Goal: Transaction & Acquisition: Book appointment/travel/reservation

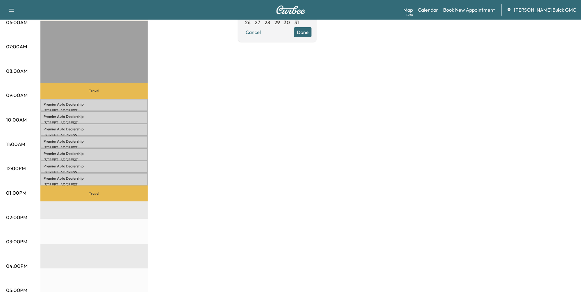
click at [250, 210] on div "MobileService+ Revenue $ 955.50 Work Time 210 mins Transit Time 79 mins Travel …" at bounding box center [307, 187] width 535 height 460
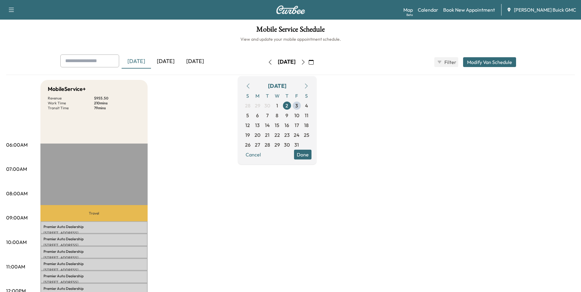
drag, startPoint x: 470, startPoint y: 152, endPoint x: 474, endPoint y: 144, distance: 8.6
drag, startPoint x: 470, startPoint y: 127, endPoint x: 465, endPoint y: 125, distance: 4.8
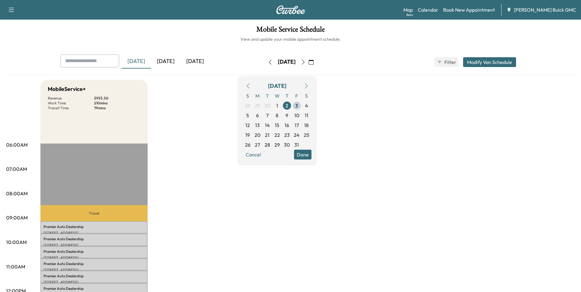
click at [298, 104] on span "3" at bounding box center [296, 105] width 3 height 7
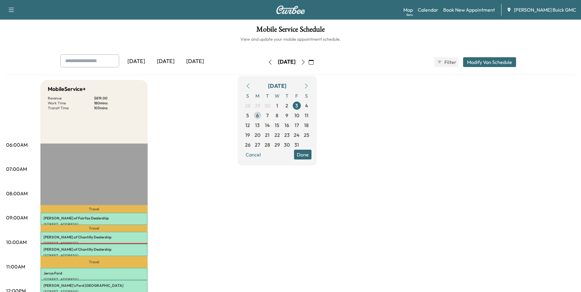
click at [259, 114] on span "6" at bounding box center [257, 115] width 3 height 7
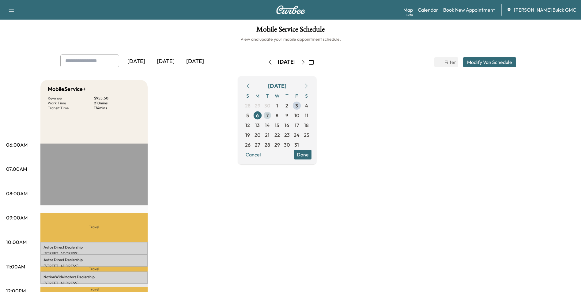
click at [269, 115] on span "7" at bounding box center [267, 115] width 2 height 7
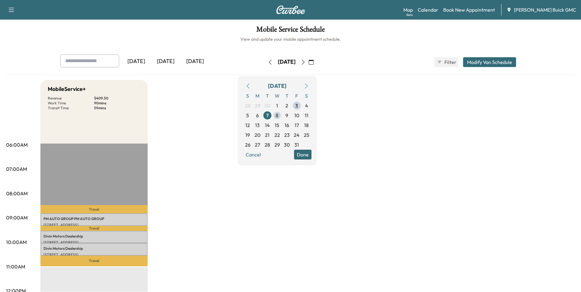
click at [279, 114] on span "8" at bounding box center [277, 115] width 3 height 7
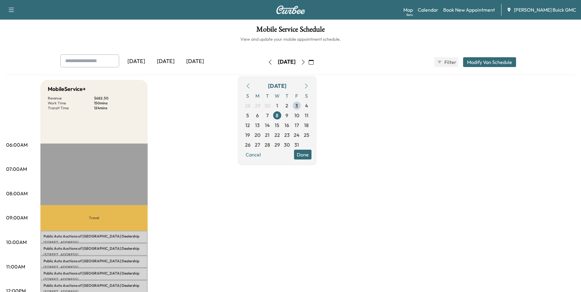
scroll to position [61, 0]
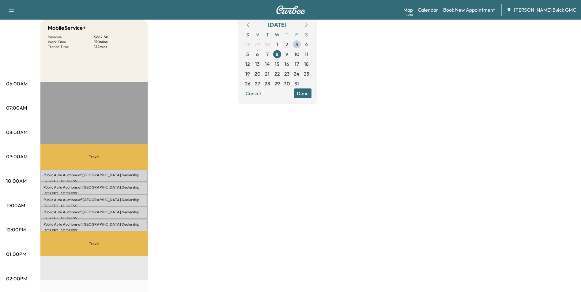
drag, startPoint x: 389, startPoint y: 117, endPoint x: 379, endPoint y: 116, distance: 10.2
click at [387, 117] on div "MobileService+ Revenue $ 682.50 Work Time 150 mins Transit Time 124 mins Travel…" at bounding box center [307, 249] width 535 height 460
click at [269, 54] on span "7" at bounding box center [267, 54] width 2 height 7
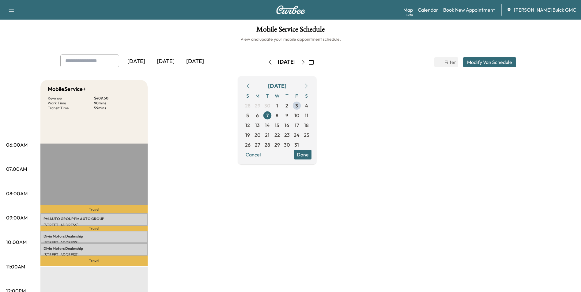
click at [473, 8] on link "Book New Appointment" at bounding box center [469, 9] width 52 height 7
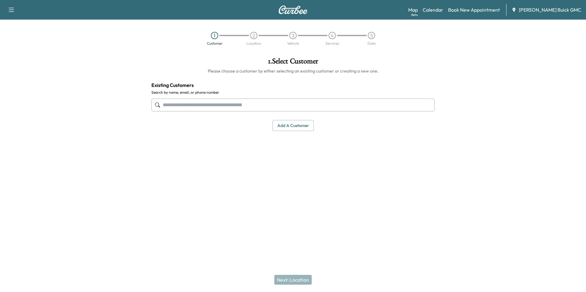
click at [229, 104] on input "text" at bounding box center [292, 105] width 283 height 13
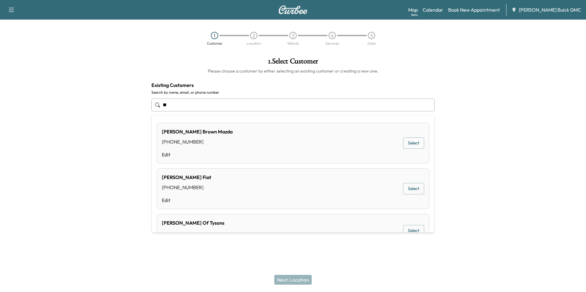
type input "*"
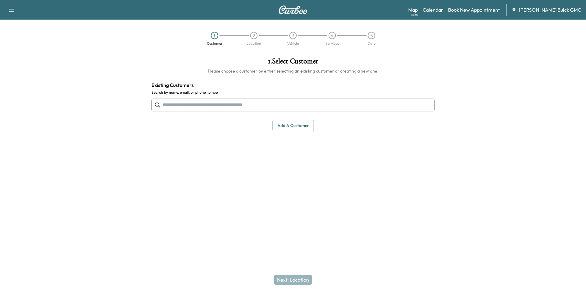
click at [297, 125] on button "Add a customer" at bounding box center [292, 125] width 41 height 11
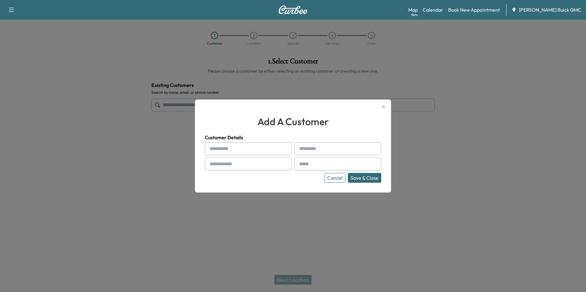
click at [248, 146] on input "text" at bounding box center [248, 148] width 87 height 13
type input "**********"
click at [323, 163] on input "text" at bounding box center [337, 164] width 87 height 13
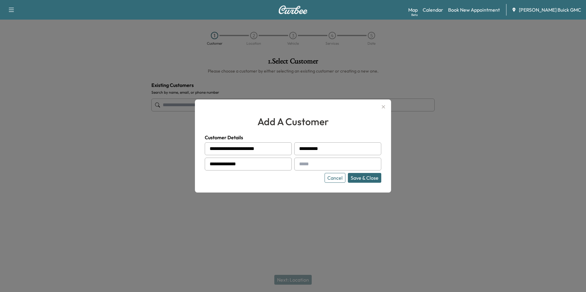
type input "**********"
click at [373, 176] on button "Save & Close" at bounding box center [364, 178] width 33 height 10
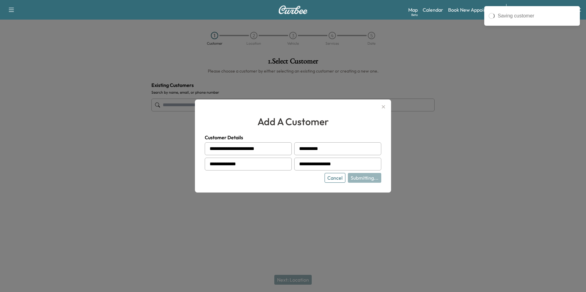
type input "**********"
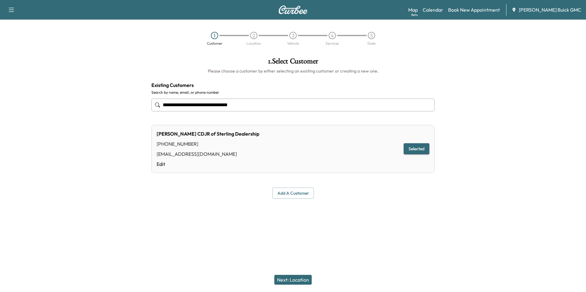
click at [298, 279] on button "Next: Location" at bounding box center [292, 280] width 37 height 10
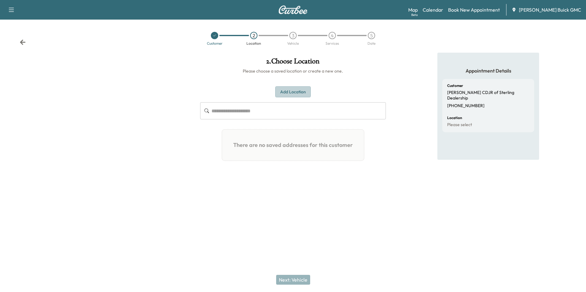
click at [295, 92] on button "Add Location" at bounding box center [293, 91] width 36 height 11
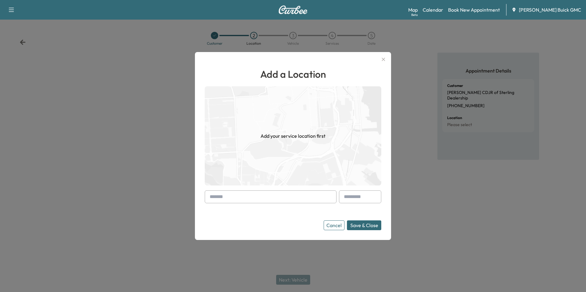
click at [279, 197] on input "text" at bounding box center [271, 197] width 132 height 13
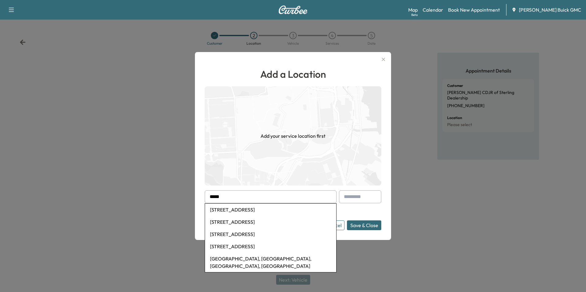
click at [263, 208] on li "[STREET_ADDRESS]" at bounding box center [270, 210] width 131 height 12
type input "**********"
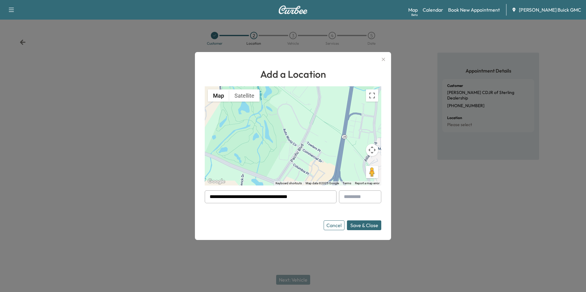
click at [360, 224] on button "Save & Close" at bounding box center [364, 226] width 34 height 10
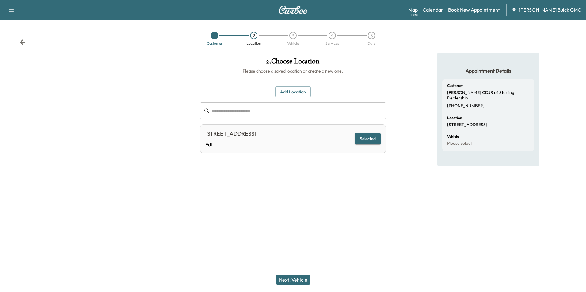
click at [292, 279] on button "Next: Vehicle" at bounding box center [293, 280] width 34 height 10
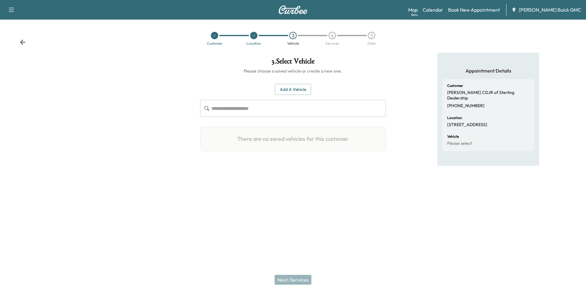
click at [292, 88] on button "Add a Vehicle" at bounding box center [293, 89] width 36 height 11
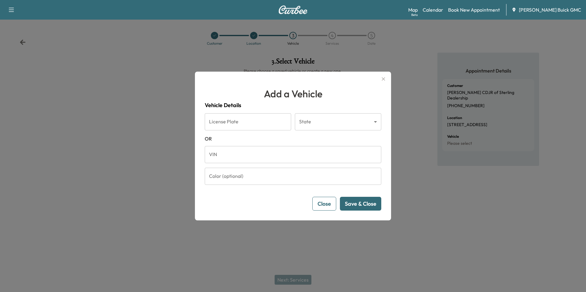
click at [248, 154] on input "VIN" at bounding box center [293, 154] width 176 height 17
type input "**********"
click at [365, 204] on button "Save & Close" at bounding box center [360, 204] width 41 height 14
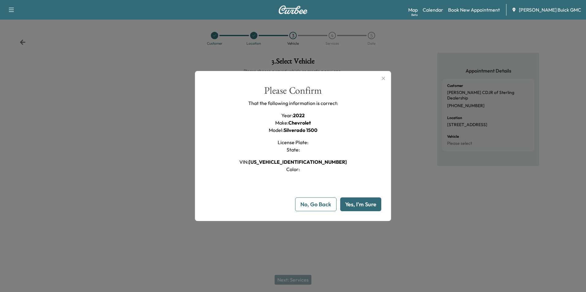
click at [367, 204] on button "Yes, I'm Sure" at bounding box center [360, 205] width 41 height 14
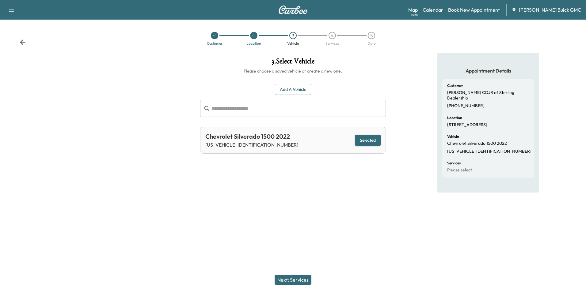
click at [298, 278] on button "Next: Services" at bounding box center [293, 280] width 37 height 10
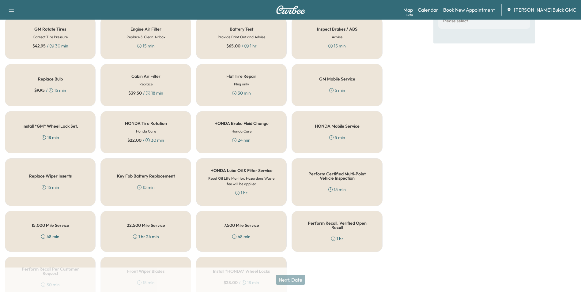
scroll to position [175, 0]
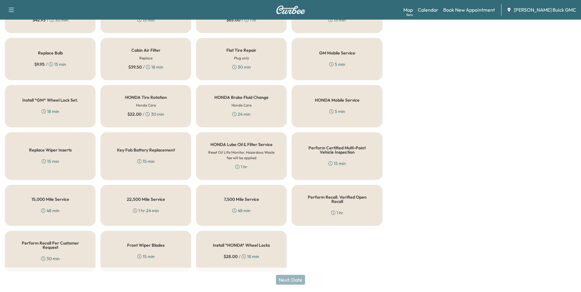
click at [65, 245] on h5 "Perform Recall Per Customer Request" at bounding box center [50, 245] width 70 height 9
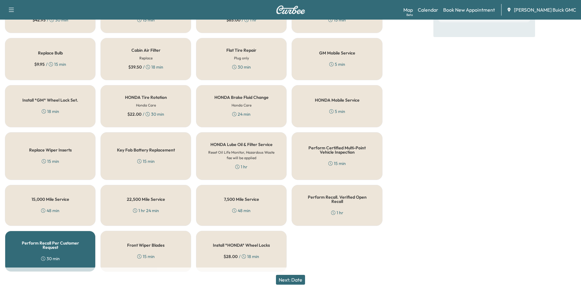
click at [294, 279] on button "Next: Date" at bounding box center [290, 280] width 29 height 10
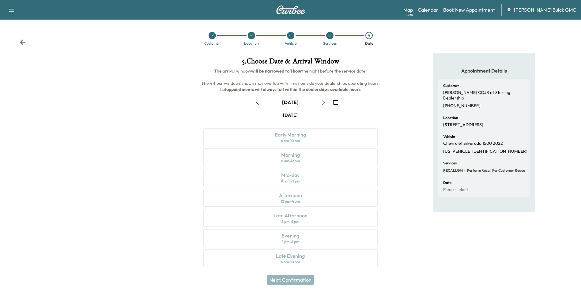
click at [324, 101] on icon "button" at bounding box center [323, 102] width 3 height 5
click at [336, 102] on icon "button" at bounding box center [335, 102] width 5 height 5
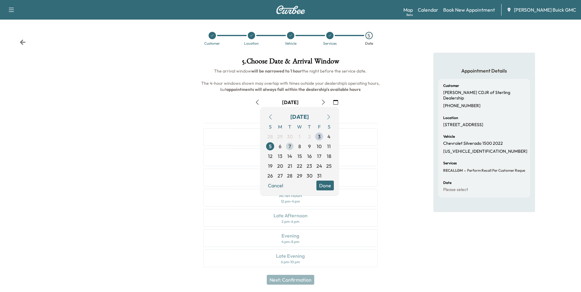
click at [290, 146] on span "7" at bounding box center [290, 146] width 2 height 7
click at [403, 135] on div "Appointment Details Customer [PERSON_NAME] CDJR of Sterling Dealership [PHONE_N…" at bounding box center [485, 164] width 194 height 222
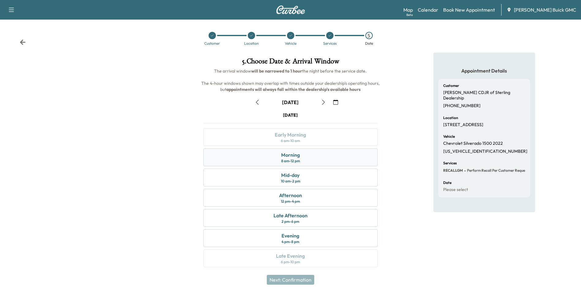
click at [293, 156] on div "Morning" at bounding box center [290, 154] width 19 height 7
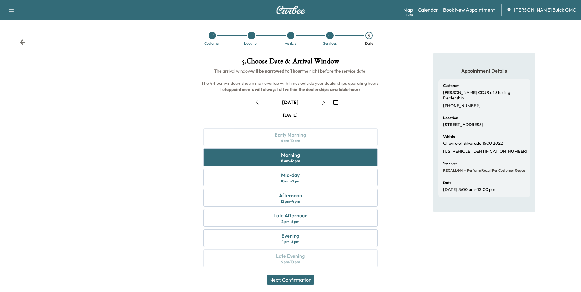
click at [302, 279] on button "Next: Confirmation" at bounding box center [290, 280] width 47 height 10
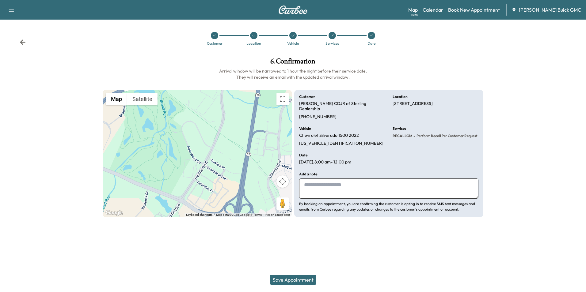
click at [325, 182] on textarea at bounding box center [388, 189] width 179 height 20
type textarea "**********"
click at [298, 278] on button "Save Appointment" at bounding box center [293, 280] width 46 height 10
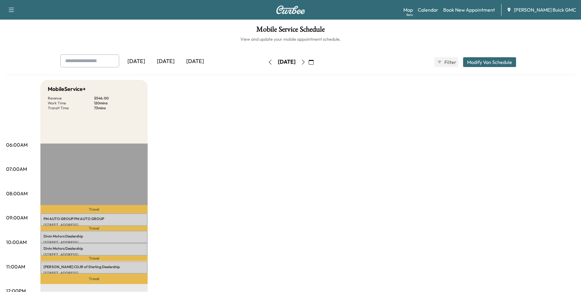
drag, startPoint x: 313, startPoint y: 133, endPoint x: 301, endPoint y: 114, distance: 22.7
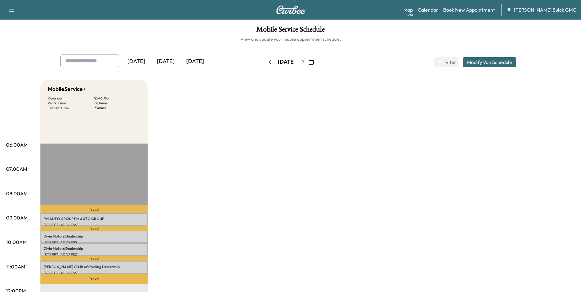
drag, startPoint x: 331, startPoint y: 162, endPoint x: 364, endPoint y: 226, distance: 71.3
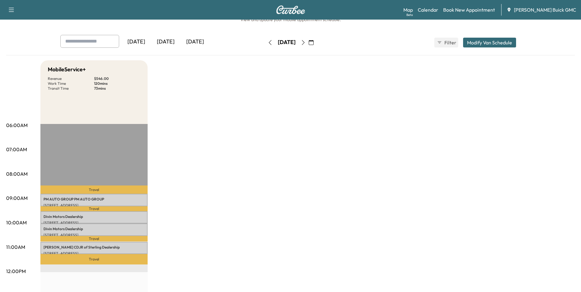
scroll to position [31, 0]
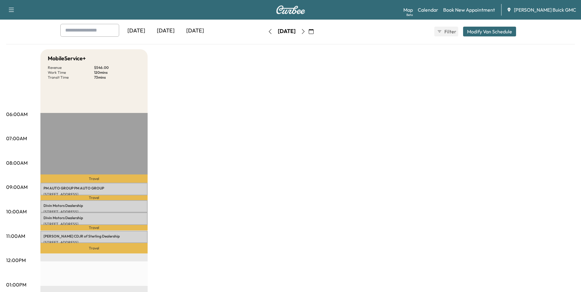
drag, startPoint x: 316, startPoint y: 131, endPoint x: 320, endPoint y: 132, distance: 3.7
click at [319, 132] on div "MobileService+ Revenue $ 546.00 Work Time 120 mins Transit Time 73 mins Travel …" at bounding box center [307, 279] width 535 height 460
click at [309, 178] on div "MobileService+ Revenue $ 546.00 Work Time 120 mins Transit Time 73 mins Travel …" at bounding box center [307, 279] width 535 height 460
click at [339, 160] on div "MobileService+ Revenue $ 546.00 Work Time 120 mins Transit Time 73 mins Travel …" at bounding box center [307, 279] width 535 height 460
click at [337, 156] on div "MobileService+ Revenue $ 546.00 Work Time 120 mins Transit Time 73 mins Travel …" at bounding box center [307, 279] width 535 height 460
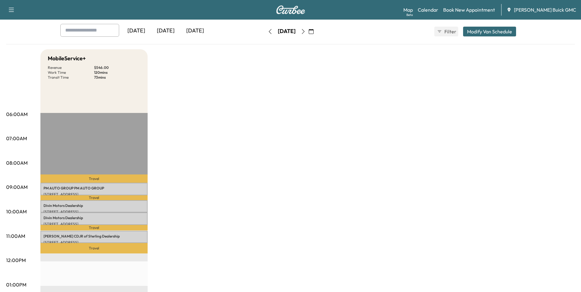
click at [329, 110] on div "MobileService+ Revenue $ 546.00 Work Time 120 mins Transit Time 73 mins Travel …" at bounding box center [307, 279] width 535 height 460
click at [341, 106] on div "MobileService+ Revenue $ 546.00 Work Time 120 mins Transit Time 73 mins Travel …" at bounding box center [307, 279] width 535 height 460
click at [344, 106] on div "MobileService+ Revenue $ 546.00 Work Time 120 mins Transit Time 73 mins Travel …" at bounding box center [307, 279] width 535 height 460
click at [358, 133] on div "MobileService+ Revenue $ 546.00 Work Time 120 mins Transit Time 73 mins Travel …" at bounding box center [307, 279] width 535 height 460
click at [356, 131] on div "MobileService+ Revenue $ 546.00 Work Time 120 mins Transit Time 73 mins Travel …" at bounding box center [307, 279] width 535 height 460
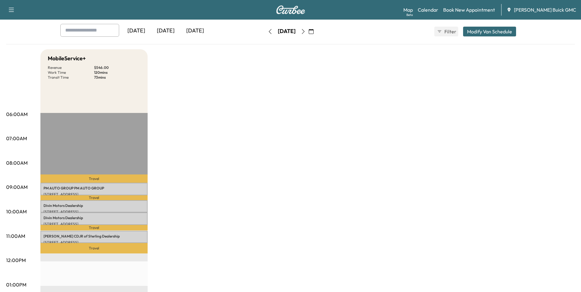
drag, startPoint x: 325, startPoint y: 100, endPoint x: 319, endPoint y: 105, distance: 7.2
click at [323, 102] on div "MobileService+ Revenue $ 546.00 Work Time 120 mins Transit Time 73 mins Travel …" at bounding box center [307, 279] width 535 height 460
click at [306, 123] on div "MobileService+ Revenue $ 546.00 Work Time 120 mins Transit Time 73 mins Travel …" at bounding box center [307, 279] width 535 height 460
click at [540, 82] on div "MobileService+ Revenue $ 546.00 Work Time 120 mins Transit Time 73 mins Travel …" at bounding box center [307, 279] width 535 height 460
